Goal: Download file/media

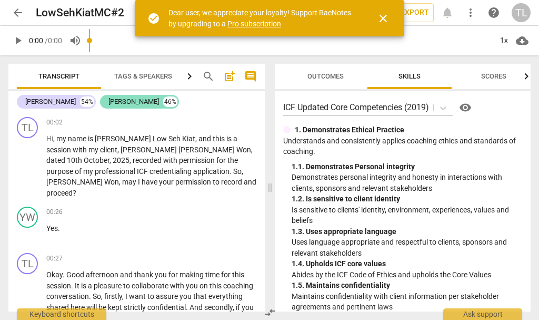
click at [121, 103] on div "[PERSON_NAME]" at bounding box center [134, 101] width 51 height 11
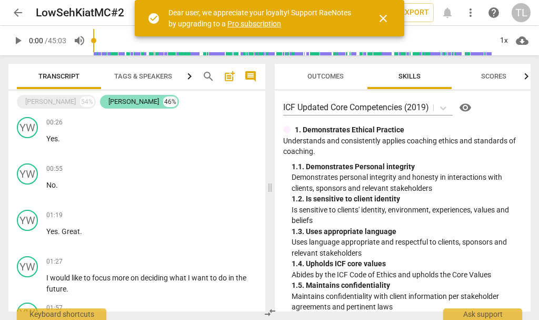
click at [120, 104] on div "[PERSON_NAME]" at bounding box center [134, 101] width 51 height 11
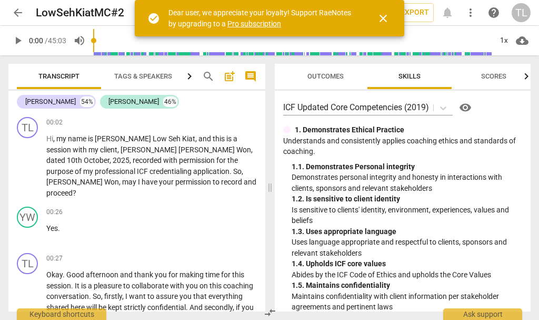
click at [162, 76] on span "Tags & Speakers" at bounding box center [143, 76] width 58 height 8
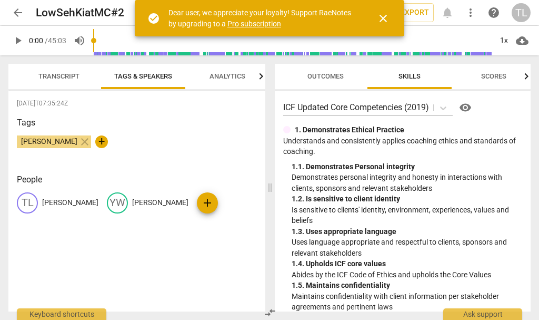
click at [142, 201] on p "[PERSON_NAME]" at bounding box center [160, 202] width 56 height 11
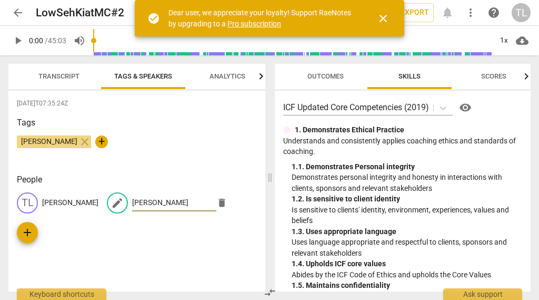
click at [171, 207] on input "[PERSON_NAME]" at bounding box center [174, 202] width 84 height 17
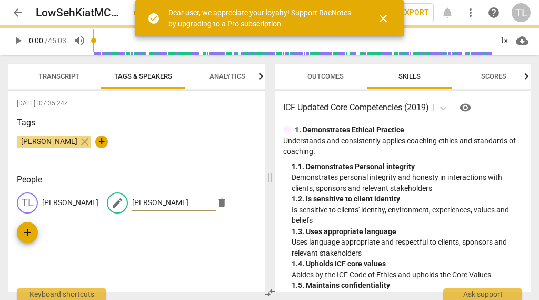
type input "[PERSON_NAME]"
click at [168, 257] on div "[DATE]T07:35:24Z Tags [PERSON_NAME] close + People TL [PERSON_NAME] edit [PERSO…" at bounding box center [136, 191] width 257 height 201
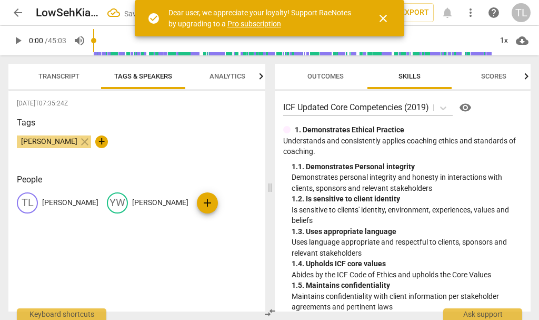
click at [59, 78] on span "Transcript" at bounding box center [58, 76] width 41 height 8
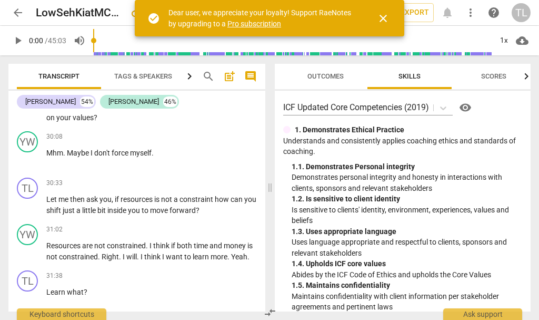
scroll to position [5775, 0]
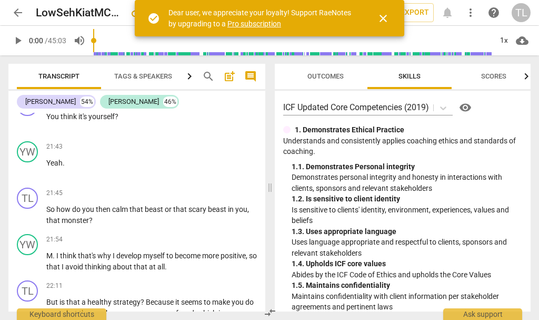
click at [388, 19] on span "close" at bounding box center [383, 18] width 13 height 13
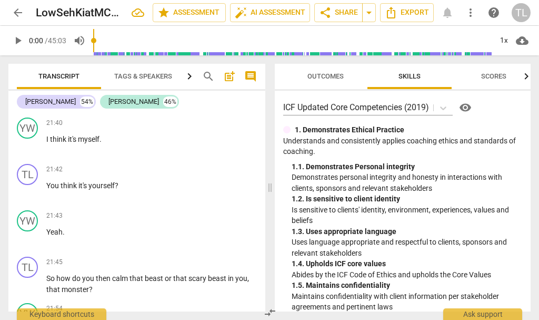
click at [388, 19] on button "Export" at bounding box center [407, 12] width 54 height 19
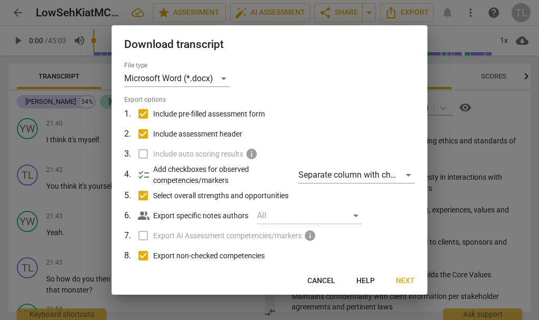
click at [407, 283] on span "Next" at bounding box center [405, 280] width 19 height 11
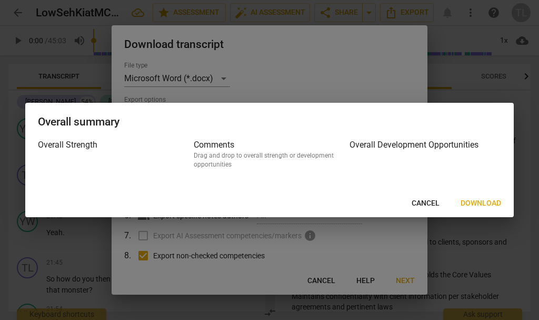
click at [489, 203] on span "Download" at bounding box center [481, 203] width 41 height 11
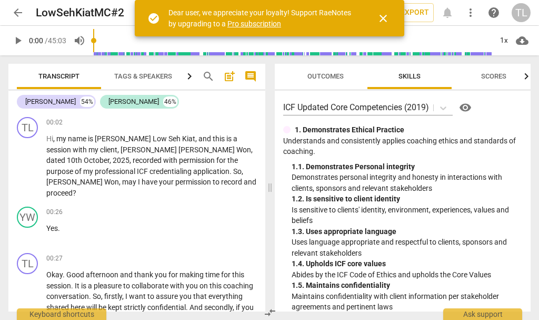
click at [383, 21] on span "close" at bounding box center [383, 18] width 13 height 13
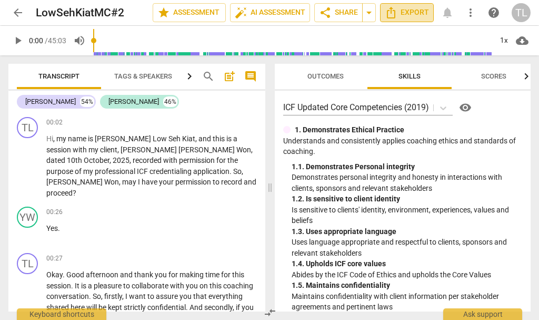
click at [406, 17] on span "Export" at bounding box center [407, 12] width 44 height 13
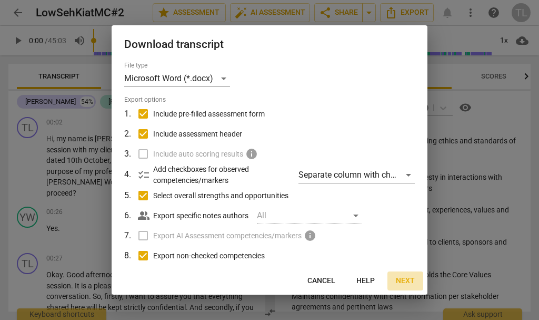
click at [408, 283] on span "Next" at bounding box center [405, 280] width 19 height 11
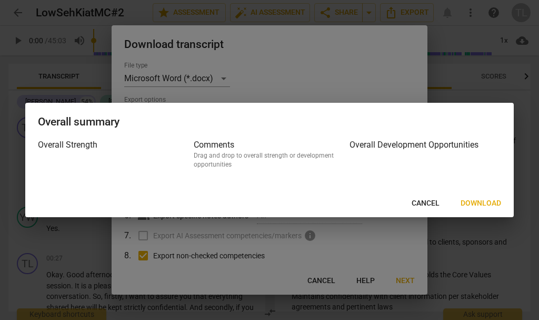
click at [491, 203] on span "Download" at bounding box center [481, 203] width 41 height 11
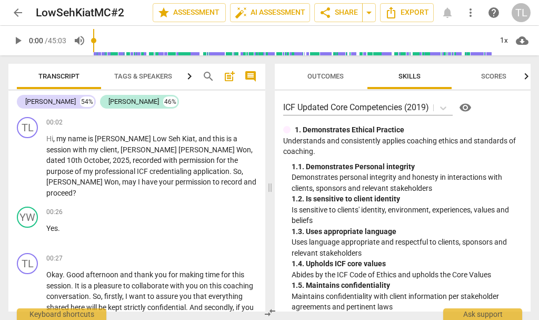
click at [469, 13] on span "more_vert" at bounding box center [471, 12] width 13 height 13
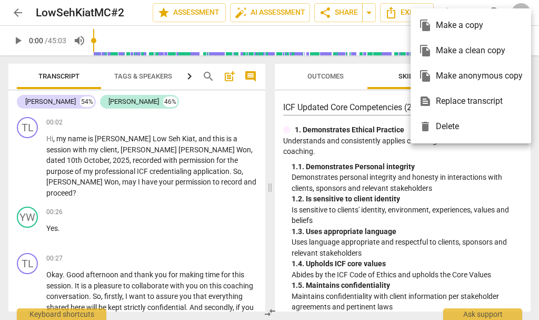
click at [378, 41] on div at bounding box center [269, 160] width 539 height 320
